Goal: Task Accomplishment & Management: Complete application form

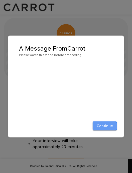
click at [101, 126] on button "Continue" at bounding box center [105, 125] width 24 height 9
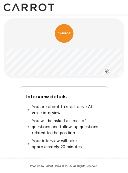
scroll to position [68, 0]
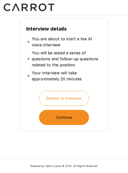
click at [67, 117] on button "Continue" at bounding box center [64, 117] width 50 height 15
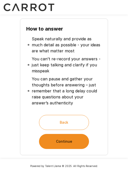
click at [71, 146] on button "Continue" at bounding box center [64, 141] width 50 height 15
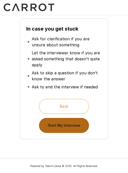
click at [74, 124] on button "Start My Interview" at bounding box center [64, 125] width 50 height 15
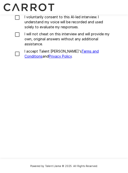
scroll to position [43, 0]
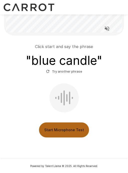
click at [69, 129] on button "Start Microphone Test" at bounding box center [64, 129] width 50 height 15
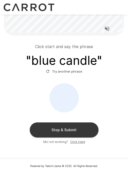
click at [67, 129] on button "Stop & Submit" at bounding box center [64, 129] width 69 height 15
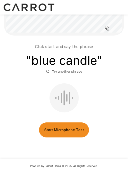
scroll to position [25, 0]
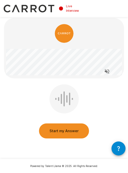
click at [63, 103] on div at bounding box center [64, 98] width 29 height 29
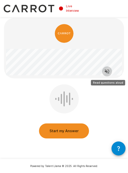
click at [109, 70] on icon "Read questions aloud" at bounding box center [107, 71] width 6 height 6
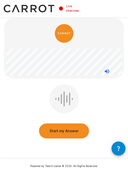
click at [69, 131] on button "Start my Answer" at bounding box center [64, 130] width 50 height 15
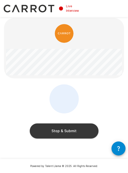
click at [71, 132] on button "Stop & Submit" at bounding box center [64, 130] width 69 height 15
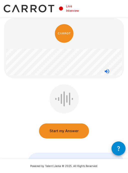
click at [66, 128] on button "Start my Answer" at bounding box center [64, 130] width 50 height 15
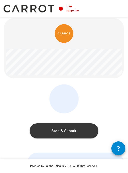
click at [71, 131] on button "Stop & Submit" at bounding box center [64, 130] width 69 height 15
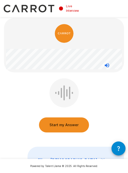
click at [70, 123] on button "Start my Answer" at bounding box center [64, 124] width 50 height 15
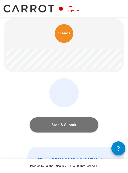
click at [74, 124] on button "Stop & Submit" at bounding box center [64, 124] width 69 height 15
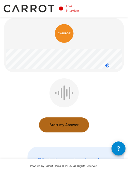
click at [62, 125] on button "Start my Answer" at bounding box center [64, 124] width 50 height 15
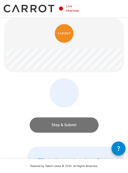
click at [60, 127] on button "Stop & Submit" at bounding box center [64, 124] width 69 height 15
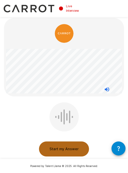
click at [78, 147] on button "Start my Answer" at bounding box center [64, 149] width 50 height 15
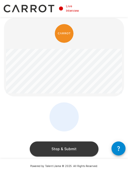
click at [72, 150] on button "Stop & Submit" at bounding box center [64, 149] width 69 height 15
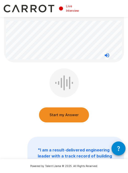
scroll to position [24, 0]
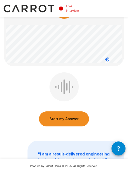
click at [76, 119] on button "Start my Answer" at bounding box center [64, 118] width 50 height 15
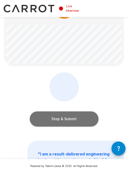
click at [68, 118] on button "Stop & Submit" at bounding box center [64, 118] width 69 height 15
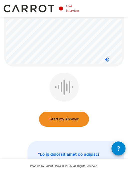
scroll to position [23, 0]
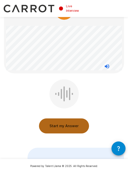
click at [75, 124] on button "Start my Answer" at bounding box center [64, 125] width 50 height 15
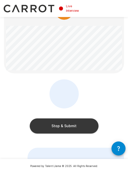
click at [73, 126] on button "Stop & Submit" at bounding box center [64, 125] width 69 height 15
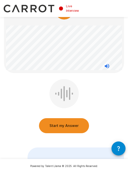
scroll to position [0, 0]
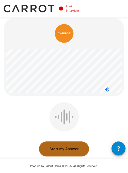
click at [71, 148] on button "Start my Answer" at bounding box center [64, 149] width 50 height 15
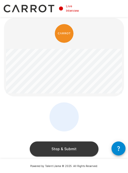
click at [70, 146] on button "Stop & Submit" at bounding box center [64, 149] width 69 height 15
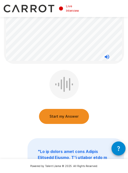
scroll to position [15, 0]
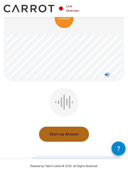
click at [70, 133] on button "Start my Answer" at bounding box center [64, 134] width 50 height 15
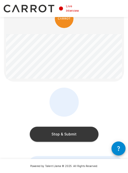
click at [67, 132] on button "Stop & Submit" at bounding box center [64, 134] width 69 height 15
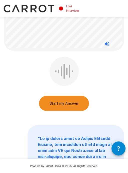
scroll to position [20, 0]
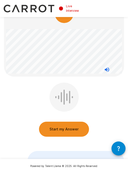
click at [69, 130] on button "Start my Answer" at bounding box center [64, 129] width 50 height 15
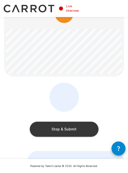
click at [82, 127] on button "Stop & Submit" at bounding box center [64, 129] width 69 height 15
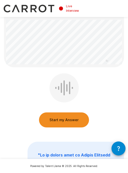
scroll to position [25, 0]
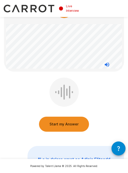
click at [72, 123] on button "Start my Answer" at bounding box center [64, 124] width 50 height 15
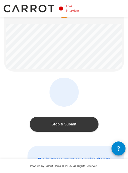
click at [71, 120] on button "Stop & Submit" at bounding box center [64, 124] width 69 height 15
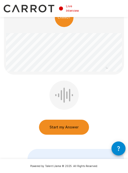
scroll to position [9, 0]
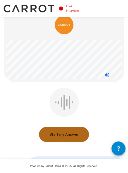
click at [67, 134] on button "Start my Answer" at bounding box center [64, 134] width 50 height 15
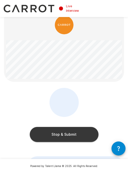
click at [54, 135] on button "Stop & Submit" at bounding box center [64, 134] width 69 height 15
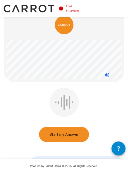
click at [68, 134] on button "Start my Answer" at bounding box center [64, 134] width 50 height 15
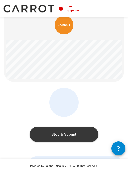
click at [68, 134] on button "Stop & Submit" at bounding box center [64, 134] width 69 height 15
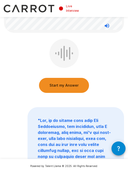
scroll to position [8, 0]
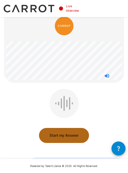
click at [69, 133] on button "Start my Answer" at bounding box center [64, 135] width 50 height 15
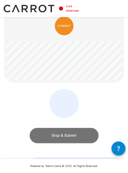
click at [58, 138] on button "Stop & Submit" at bounding box center [64, 135] width 69 height 15
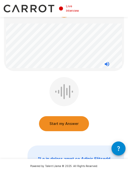
scroll to position [0, 0]
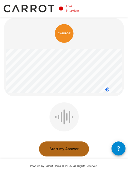
click at [65, 150] on button "Start my Answer" at bounding box center [64, 149] width 50 height 15
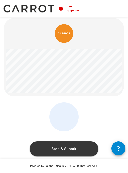
scroll to position [25, 0]
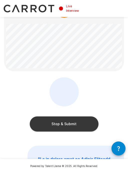
click at [73, 124] on button "Stop & Submit" at bounding box center [64, 123] width 69 height 15
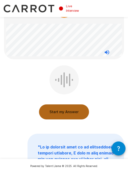
click at [63, 112] on button "Start my Answer" at bounding box center [64, 111] width 50 height 15
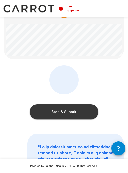
click at [63, 112] on button "Stop & Submit" at bounding box center [64, 111] width 69 height 15
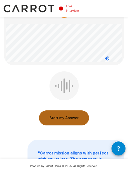
click at [75, 117] on button "Start my Answer" at bounding box center [64, 117] width 50 height 15
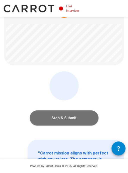
click at [79, 121] on button "Stop & Submit" at bounding box center [64, 117] width 69 height 15
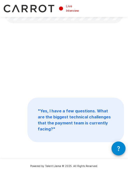
scroll to position [52, 0]
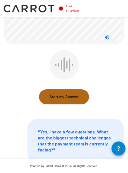
click at [72, 96] on button "Start my Answer" at bounding box center [64, 96] width 50 height 15
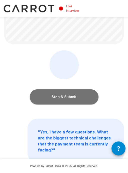
click at [81, 101] on button "Stop & Submit" at bounding box center [64, 96] width 69 height 15
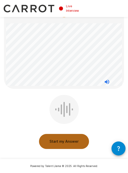
click at [77, 143] on button "Start my Answer" at bounding box center [64, 141] width 50 height 15
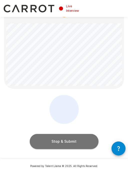
click at [76, 140] on button "Stop & Submit" at bounding box center [64, 141] width 69 height 15
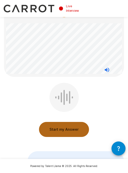
click at [70, 132] on button "Start my Answer" at bounding box center [64, 129] width 50 height 15
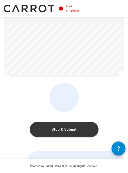
click at [71, 129] on button "Stop & Submit" at bounding box center [64, 129] width 69 height 15
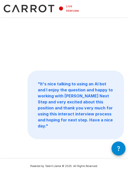
scroll to position [8, 0]
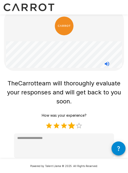
click at [72, 125] on label "4 Stars" at bounding box center [72, 126] width 8 height 8
type textarea "*"
